Goal: Communication & Community: Share content

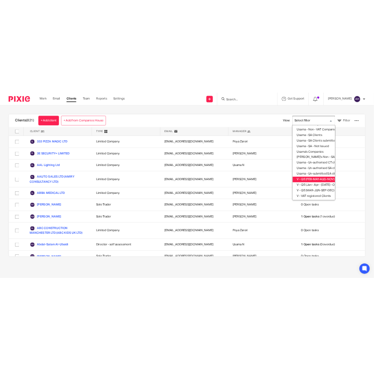
scroll to position [159, 0]
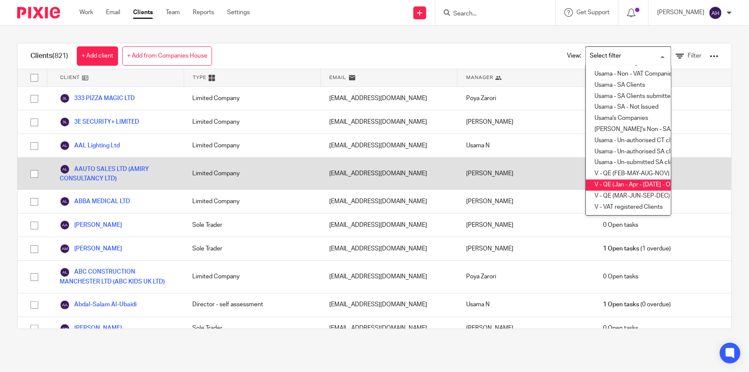
click at [623, 179] on li "V - QE (Jan - Apr - Jul - Oct)" at bounding box center [628, 184] width 85 height 11
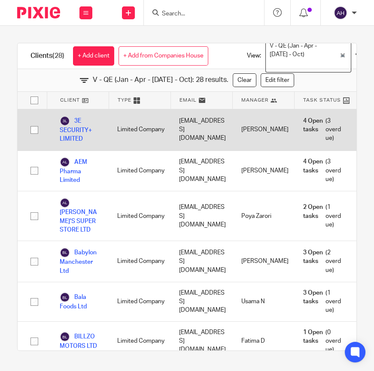
click at [33, 130] on input "checkbox" at bounding box center [34, 130] width 16 height 16
checkbox input "true"
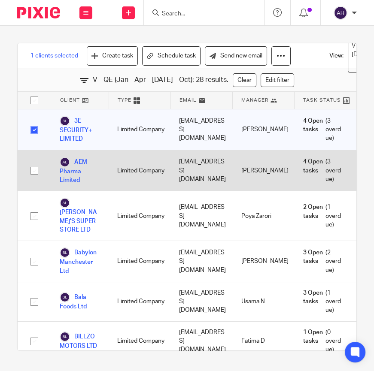
click at [32, 169] on input "checkbox" at bounding box center [34, 171] width 16 height 16
checkbox input "true"
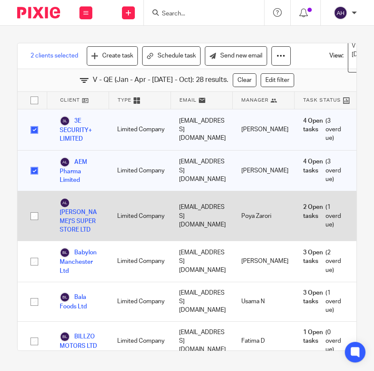
click at [35, 210] on input "checkbox" at bounding box center [34, 216] width 16 height 16
checkbox input "true"
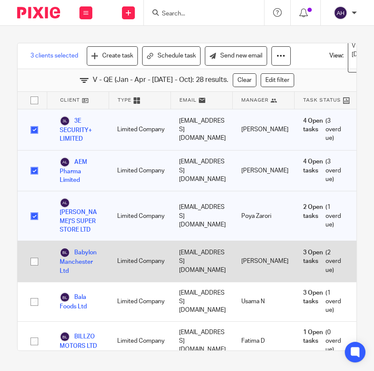
click at [33, 258] on input "checkbox" at bounding box center [34, 262] width 16 height 16
checkbox input "true"
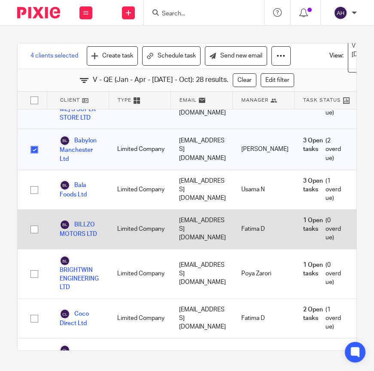
scroll to position [117, 0]
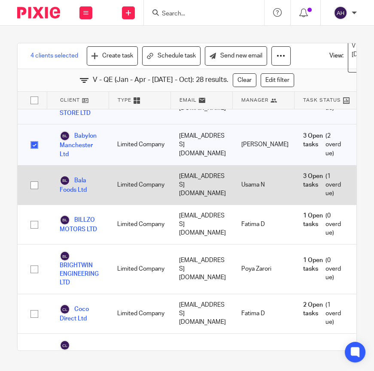
click at [36, 184] on input "checkbox" at bounding box center [34, 185] width 16 height 16
checkbox input "true"
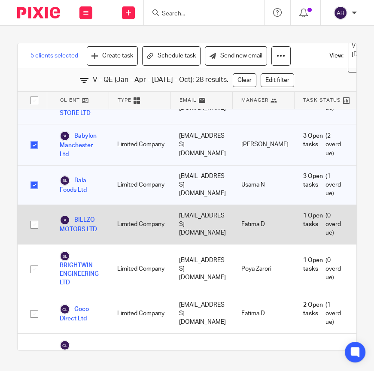
click at [36, 227] on input "checkbox" at bounding box center [34, 225] width 16 height 16
checkbox input "true"
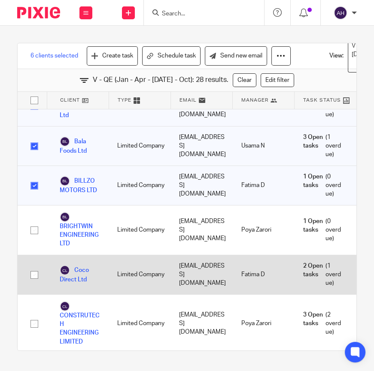
scroll to position [195, 0]
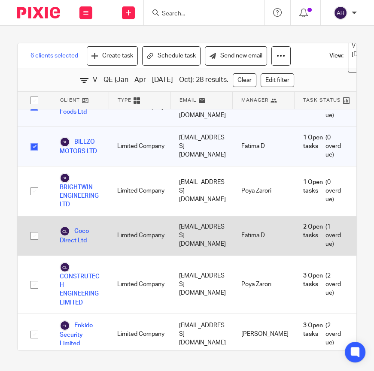
click at [34, 237] on input "checkbox" at bounding box center [34, 236] width 16 height 16
checkbox input "true"
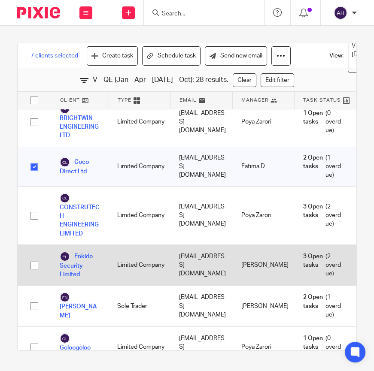
scroll to position [273, 0]
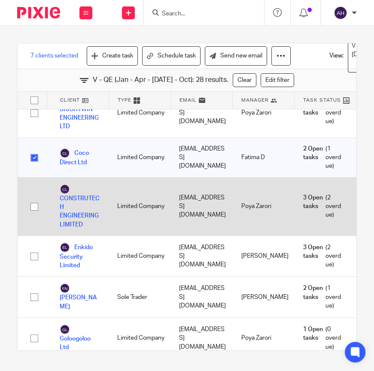
click at [36, 206] on input "checkbox" at bounding box center [34, 207] width 16 height 16
checkbox input "true"
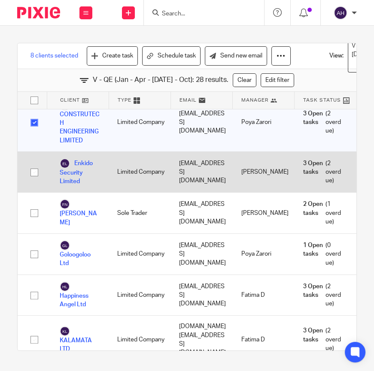
scroll to position [390, 0]
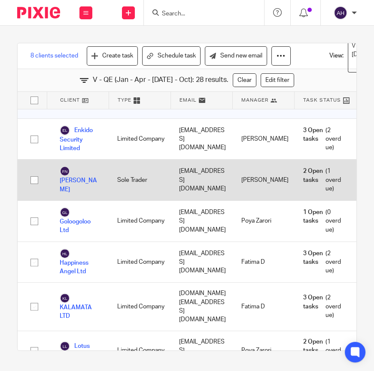
click at [32, 182] on input "checkbox" at bounding box center [34, 180] width 16 height 16
checkbox input "true"
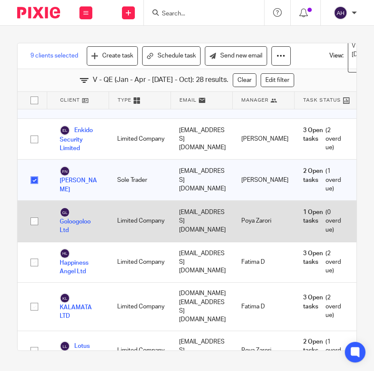
click at [33, 221] on input "checkbox" at bounding box center [34, 221] width 16 height 16
checkbox input "true"
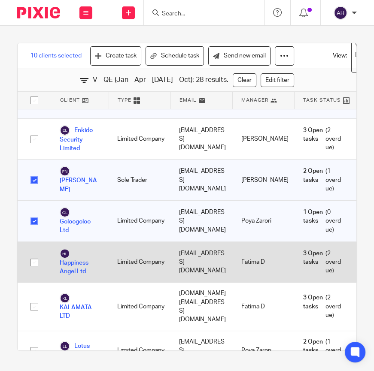
click at [34, 262] on input "checkbox" at bounding box center [34, 262] width 16 height 16
checkbox input "true"
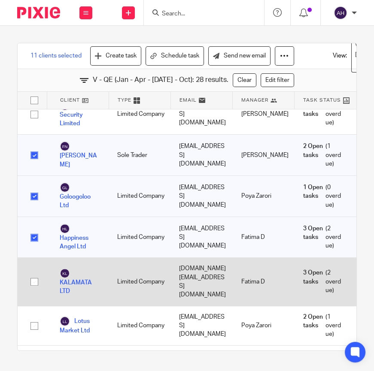
scroll to position [429, 0]
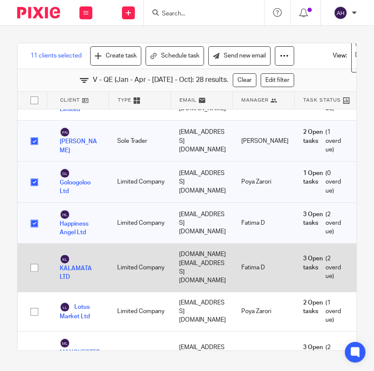
click at [37, 266] on input "checkbox" at bounding box center [34, 268] width 16 height 16
checkbox input "true"
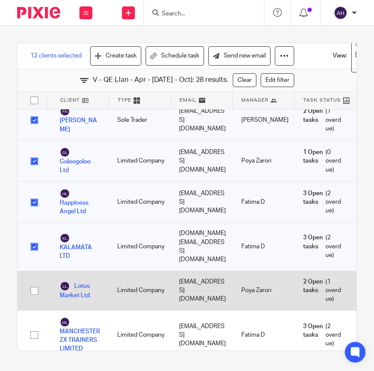
scroll to position [468, 0]
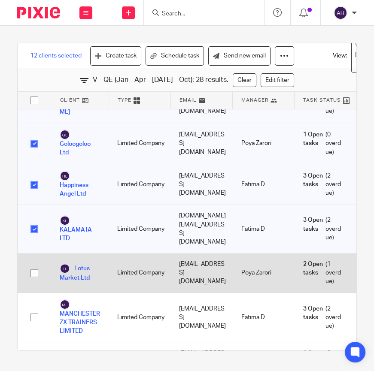
click at [37, 268] on input "checkbox" at bounding box center [34, 273] width 16 height 16
checkbox input "true"
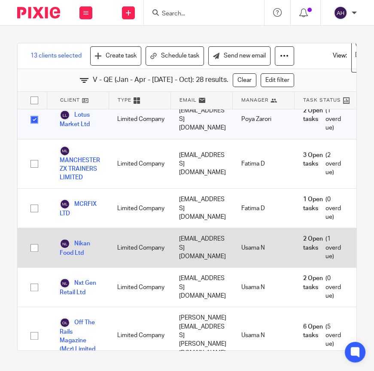
scroll to position [624, 0]
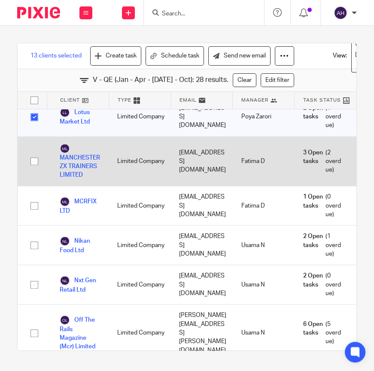
click at [34, 162] on input "checkbox" at bounding box center [34, 161] width 16 height 16
checkbox input "true"
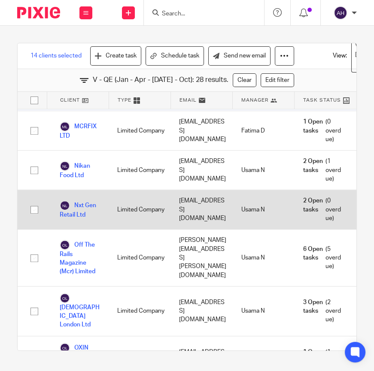
scroll to position [702, 0]
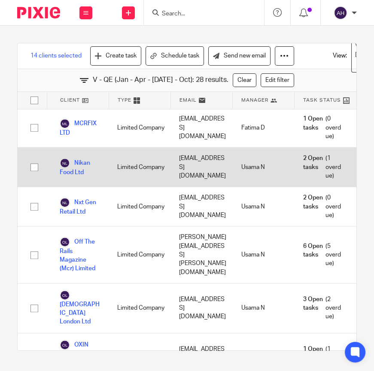
click at [35, 167] on input "checkbox" at bounding box center [34, 167] width 16 height 16
checkbox input "true"
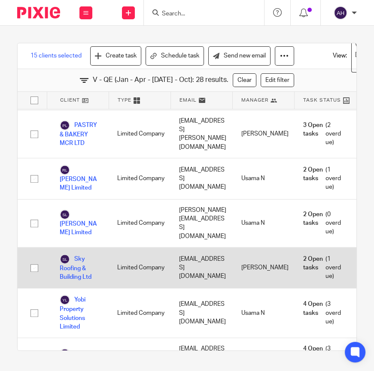
scroll to position [982, 0]
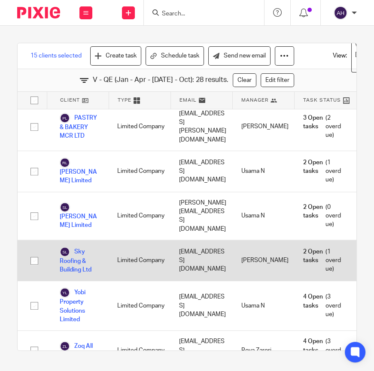
click at [35, 253] on input "checkbox" at bounding box center [34, 261] width 16 height 16
checkbox input "true"
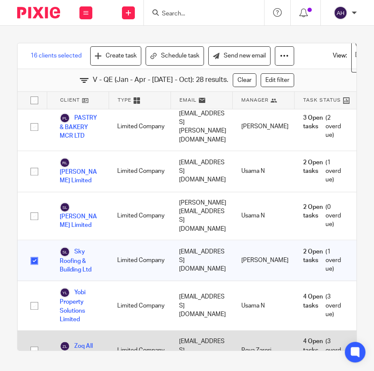
click at [36, 342] on input "checkbox" at bounding box center [34, 350] width 16 height 16
checkbox input "true"
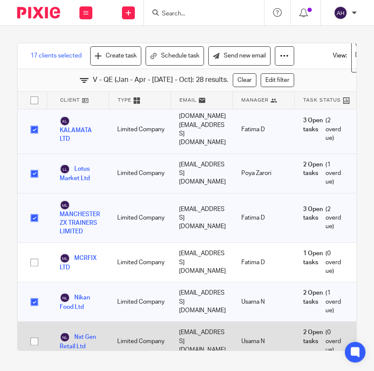
scroll to position [553, 0]
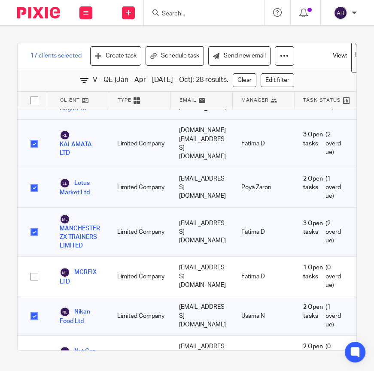
click at [33, 142] on input "checkbox" at bounding box center [34, 144] width 16 height 16
checkbox input "false"
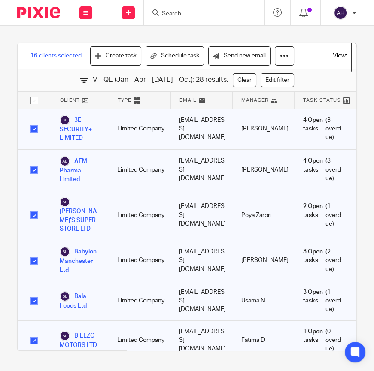
scroll to position [0, 0]
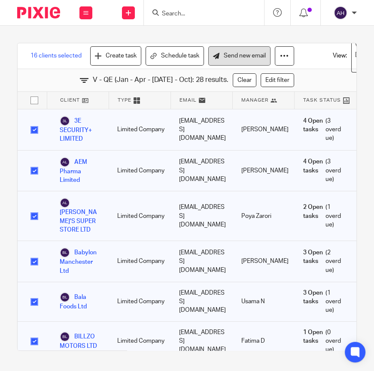
click at [233, 54] on link "Send new email" at bounding box center [239, 55] width 62 height 19
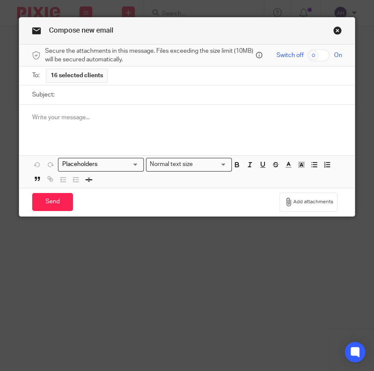
click at [57, 124] on div at bounding box center [186, 121] width 335 height 33
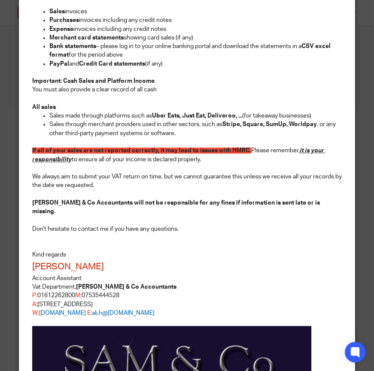
scroll to position [379, 0]
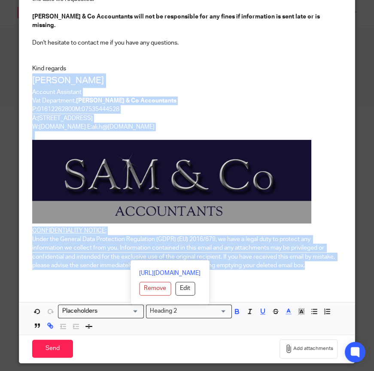
drag, startPoint x: 314, startPoint y: 260, endPoint x: 30, endPoint y: 64, distance: 344.6
click at [30, 64] on div "Please be informed that your VAT return for the quarter ended JULY 2025 (coveri…" at bounding box center [186, 4] width 335 height 559
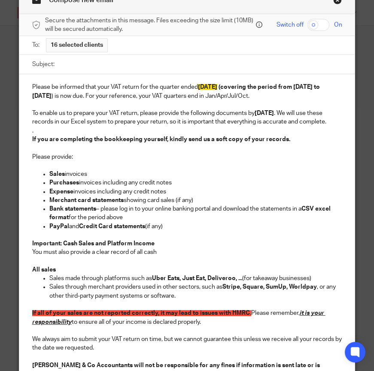
scroll to position [0, 0]
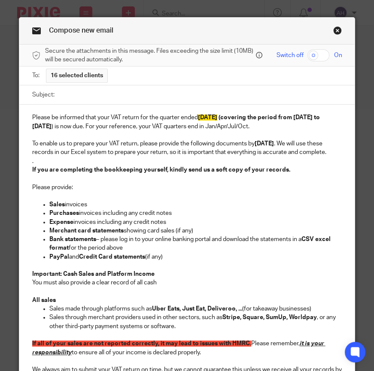
click at [25, 116] on div "Please be informed that your VAT return for the quarter ended JULY 2025 (coveri…" at bounding box center [186, 294] width 335 height 378
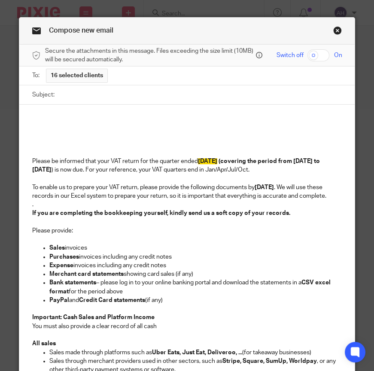
click at [45, 120] on p at bounding box center [187, 117] width 310 height 9
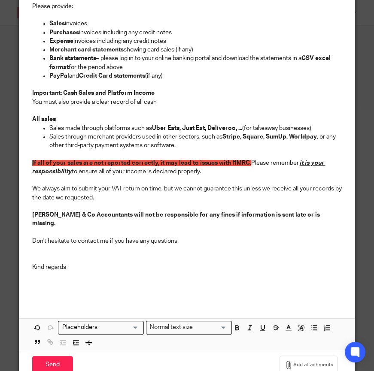
scroll to position [273, 0]
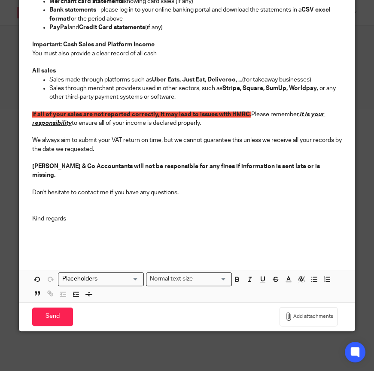
click at [129, 275] on input "Search for option" at bounding box center [98, 279] width 79 height 9
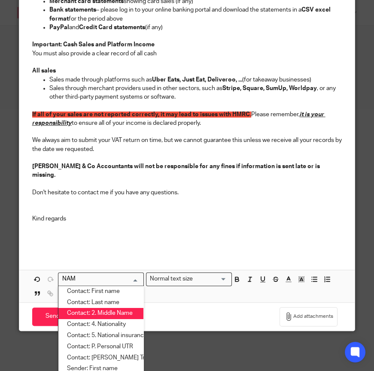
scroll to position [0, 0]
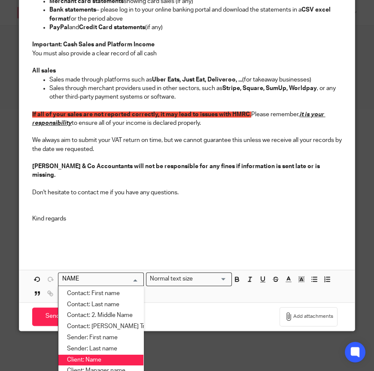
drag, startPoint x: 109, startPoint y: 284, endPoint x: 94, endPoint y: 348, distance: 65.6
click at [94, 348] on ul "Contact: First name Contact: Last name Contact: 2. Middle Name Contact: T. Trad…" at bounding box center [101, 338] width 86 height 105
click at [94, 355] on li "Client: Name" at bounding box center [100, 360] width 85 height 11
type input "NAME"
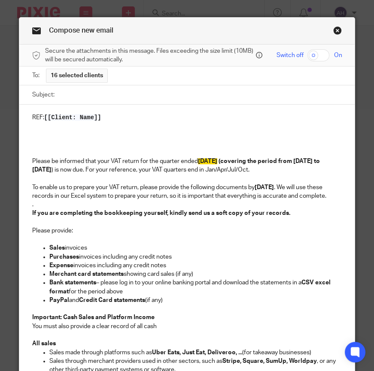
click at [42, 140] on p at bounding box center [187, 143] width 310 height 9
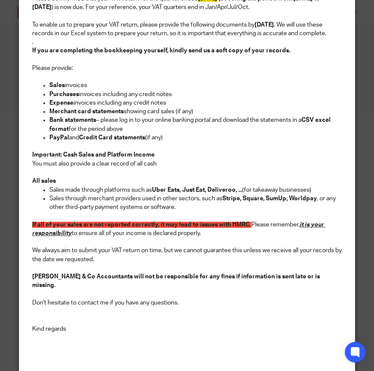
scroll to position [234, 0]
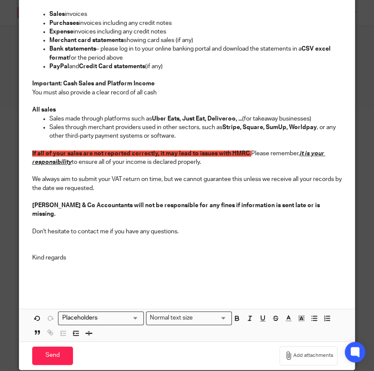
click at [100, 314] on input "Search for option" at bounding box center [98, 318] width 79 height 9
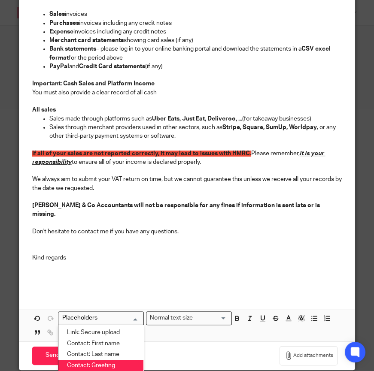
click at [106, 360] on li "Contact: Greeting" at bounding box center [100, 365] width 85 height 11
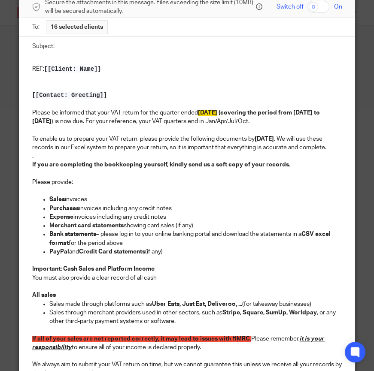
scroll to position [0, 0]
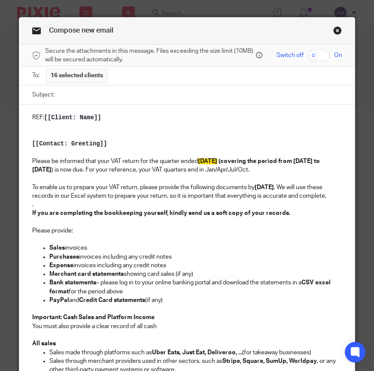
click at [27, 116] on div "REF: [[Client: Name]] [[Contact: Greeting]] Please be informed that your VAT re…" at bounding box center [186, 315] width 335 height 421
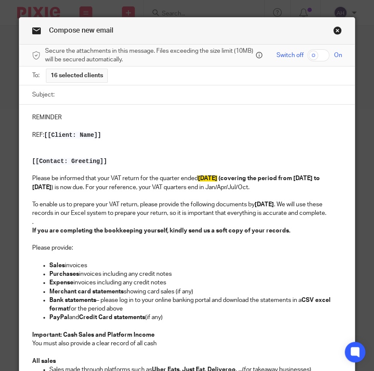
click at [50, 117] on p "REMINDER" at bounding box center [187, 117] width 310 height 9
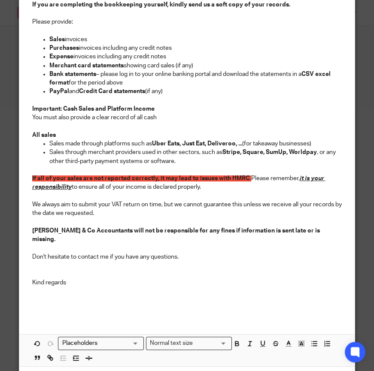
scroll to position [258, 0]
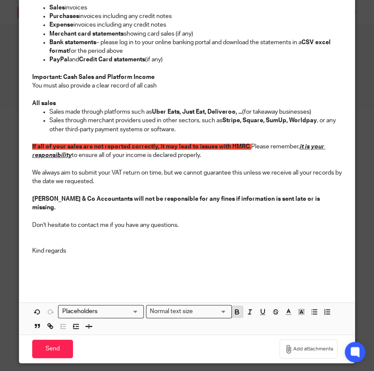
click at [236, 308] on icon "button" at bounding box center [237, 312] width 8 height 8
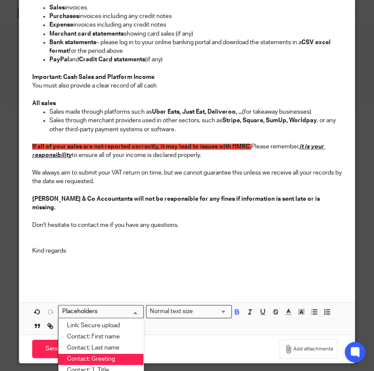
click at [126, 307] on input "Search for option" at bounding box center [98, 311] width 79 height 9
click at [188, 305] on div "Normal text size" at bounding box center [186, 310] width 81 height 11
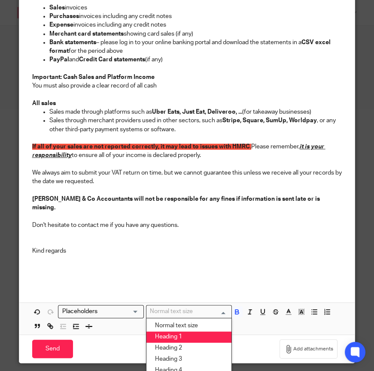
click at [164, 332] on li "Heading 1" at bounding box center [188, 337] width 85 height 11
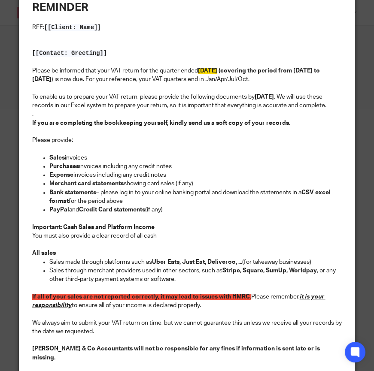
click at [67, 44] on p at bounding box center [187, 44] width 310 height 9
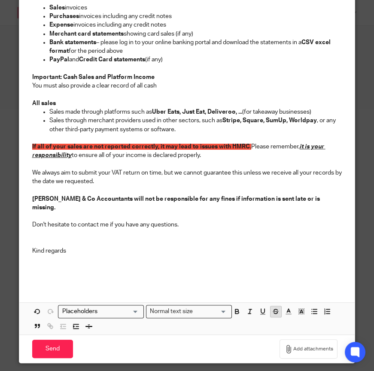
scroll to position [278, 0]
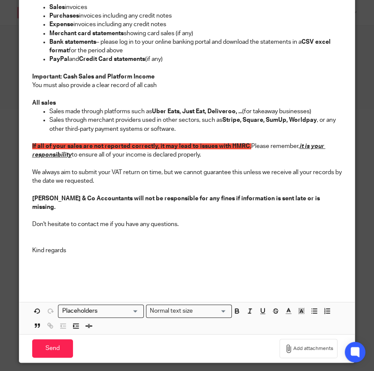
click at [124, 307] on input "Search for option" at bounding box center [98, 311] width 79 height 9
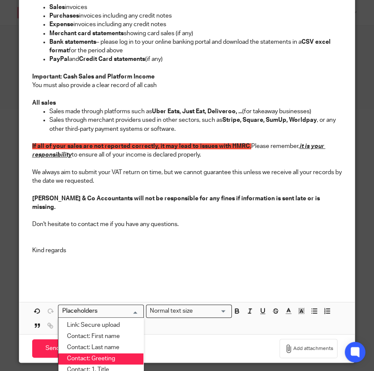
click at [124, 307] on input "Search for option" at bounding box center [98, 311] width 79 height 9
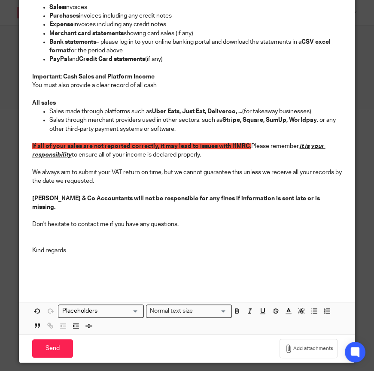
click at [187, 246] on p "Kind regards" at bounding box center [187, 250] width 310 height 9
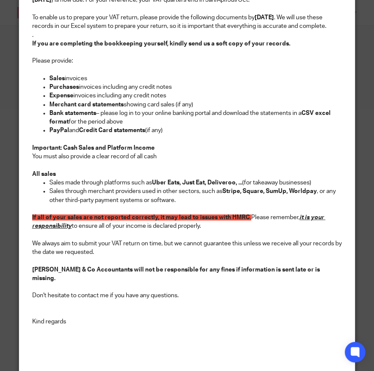
scroll to position [239, 0]
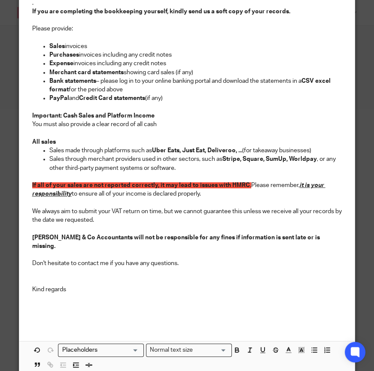
click at [129, 346] on input "Search for option" at bounding box center [98, 350] width 79 height 9
click at [127, 294] on h2 at bounding box center [187, 301] width 310 height 15
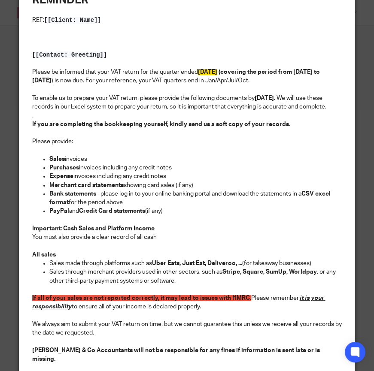
scroll to position [44, 0]
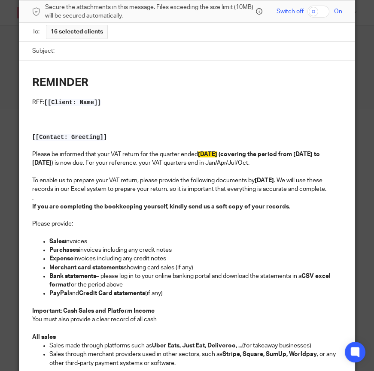
click at [64, 81] on strong "REMINDER" at bounding box center [60, 82] width 56 height 11
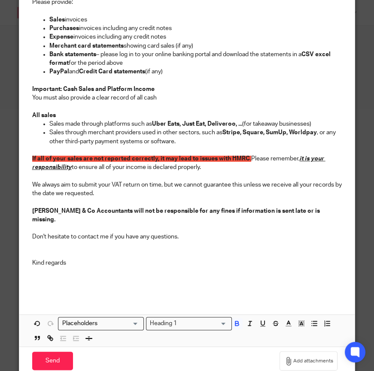
scroll to position [278, 0]
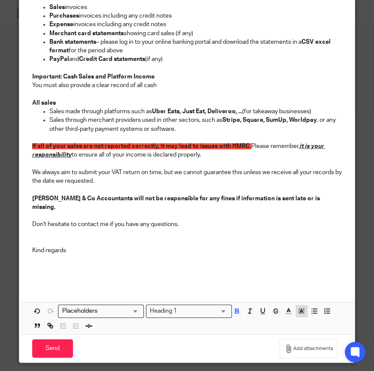
click at [302, 313] on icon "button" at bounding box center [302, 313] width 0 height 0
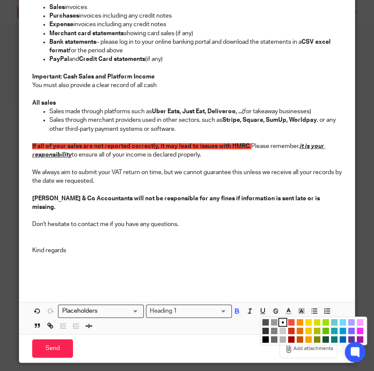
click at [357, 319] on li "color:#FDA1FF" at bounding box center [360, 322] width 6 height 6
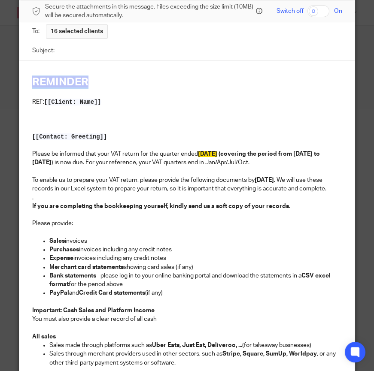
scroll to position [44, 0]
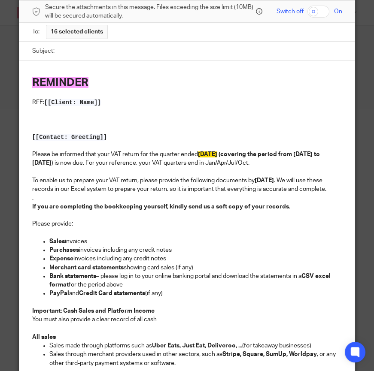
click at [121, 162] on p "Please be informed that your VAT return for the quarter ended JULY 2025 (coveri…" at bounding box center [187, 159] width 310 height 18
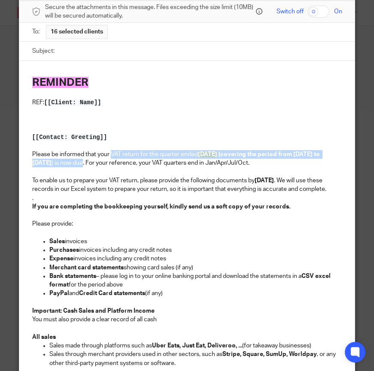
drag, startPoint x: 107, startPoint y: 152, endPoint x: 98, endPoint y: 164, distance: 15.1
click at [98, 164] on p "Please be informed that your VAT return for the quarter ended JULY 2025 (coveri…" at bounding box center [187, 159] width 310 height 18
copy p "VAT return for the quarter ended JULY 2025 (covering the period from 01/05/2025…"
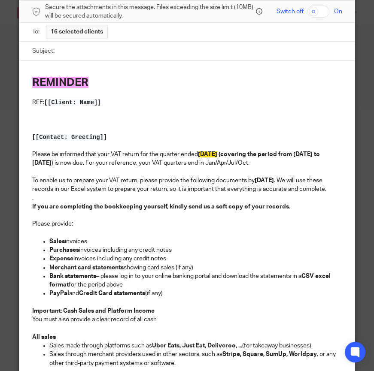
click at [94, 53] on input "Subject:" at bounding box center [200, 51] width 283 height 19
paste input "VAT return for the quarter ended JULY 2025 (covering the period from 01/05/2025…"
drag, startPoint x: 92, startPoint y: 50, endPoint x: -15, endPoint y: 44, distance: 107.0
click at [0, 44] on html "Work Email Clients Team Reports Settings Work Email Clients Team Reports Settin…" at bounding box center [187, 185] width 374 height 371
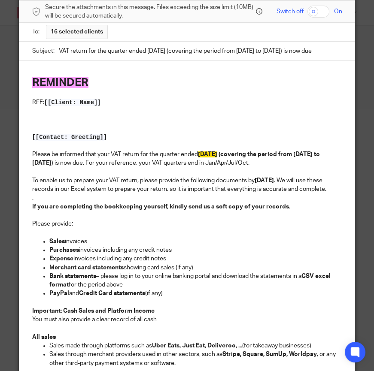
click at [180, 51] on input "VAT return for the quarter ended JULY 2025 (covering the period from 01/05/2025…" at bounding box center [200, 51] width 283 height 19
click at [175, 51] on input "VAT return for the quarter ended JULY 2025 (covering the period from 01/05/2025…" at bounding box center [200, 51] width 283 height 19
drag, startPoint x: 173, startPoint y: 51, endPoint x: 317, endPoint y: 55, distance: 144.6
click at [317, 55] on input "VAT return for the quarter ended JULY 2025 (covering the period from 01/05/2025…" at bounding box center [200, 51] width 283 height 19
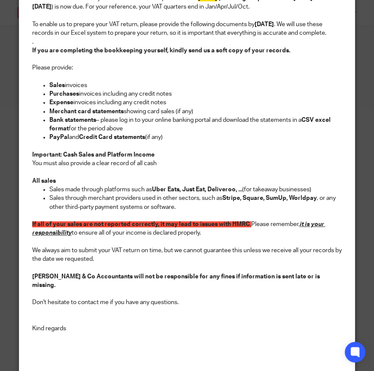
scroll to position [278, 0]
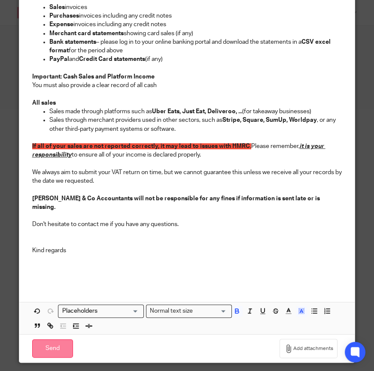
type input "VAT return for the quarter ended JULY 2025 is now due"
drag, startPoint x: 56, startPoint y: 339, endPoint x: 174, endPoint y: 253, distance: 145.8
click at [172, 254] on form "Secure the attachments in this message. Files exceeding the size limit (10MB) w…" at bounding box center [186, 65] width 335 height 596
click at [45, 339] on input "Send" at bounding box center [52, 348] width 41 height 18
